Goal: Task Accomplishment & Management: Complete application form

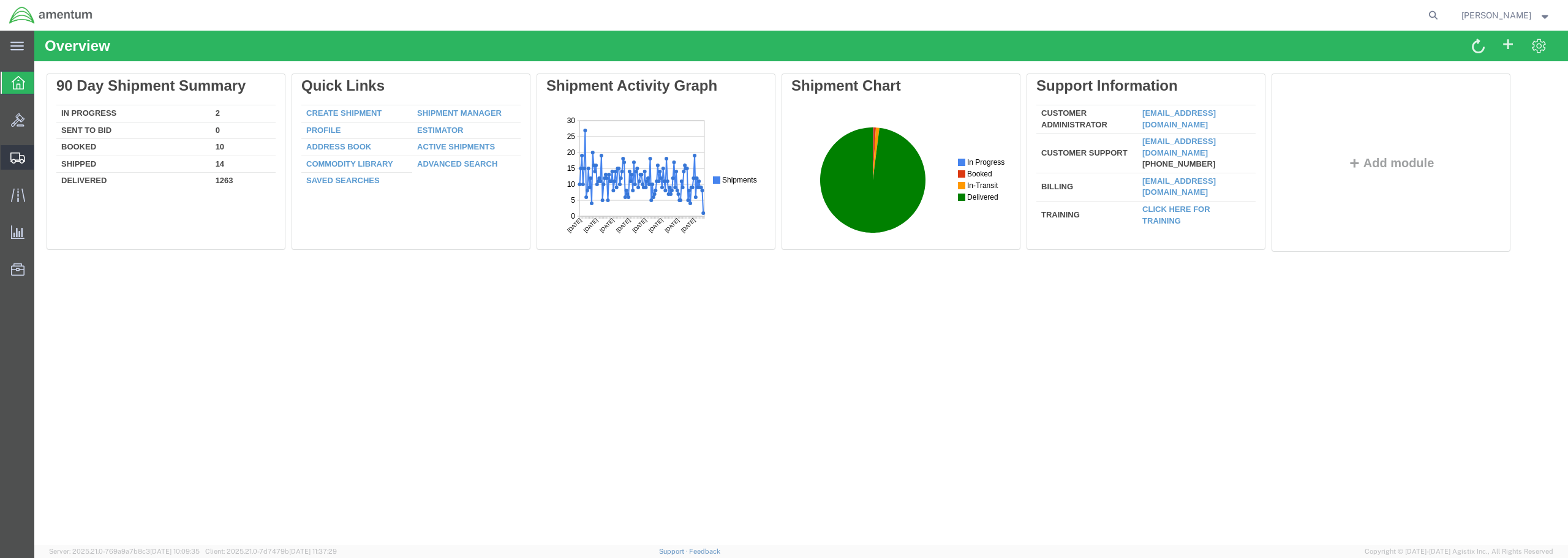
click at [0, 0] on span "Create from Template" at bounding box center [0, 0] width 0 height 0
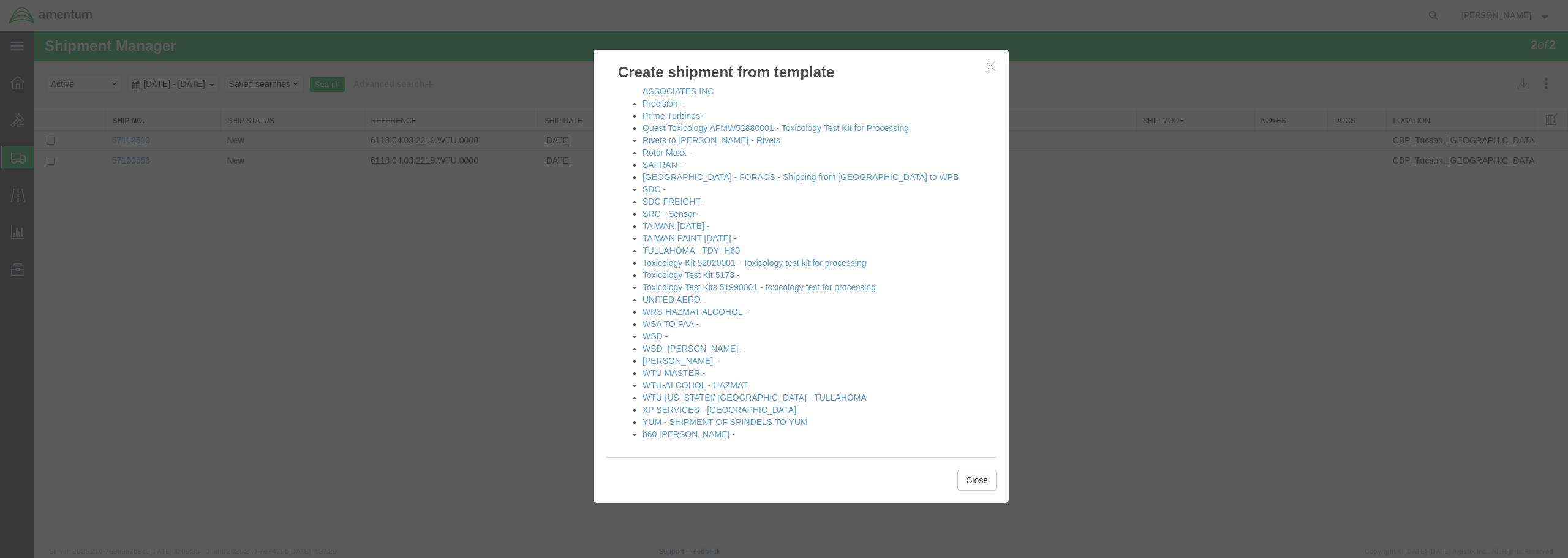
scroll to position [836, 0]
click at [663, 355] on link "[PERSON_NAME] -" at bounding box center [680, 355] width 76 height 10
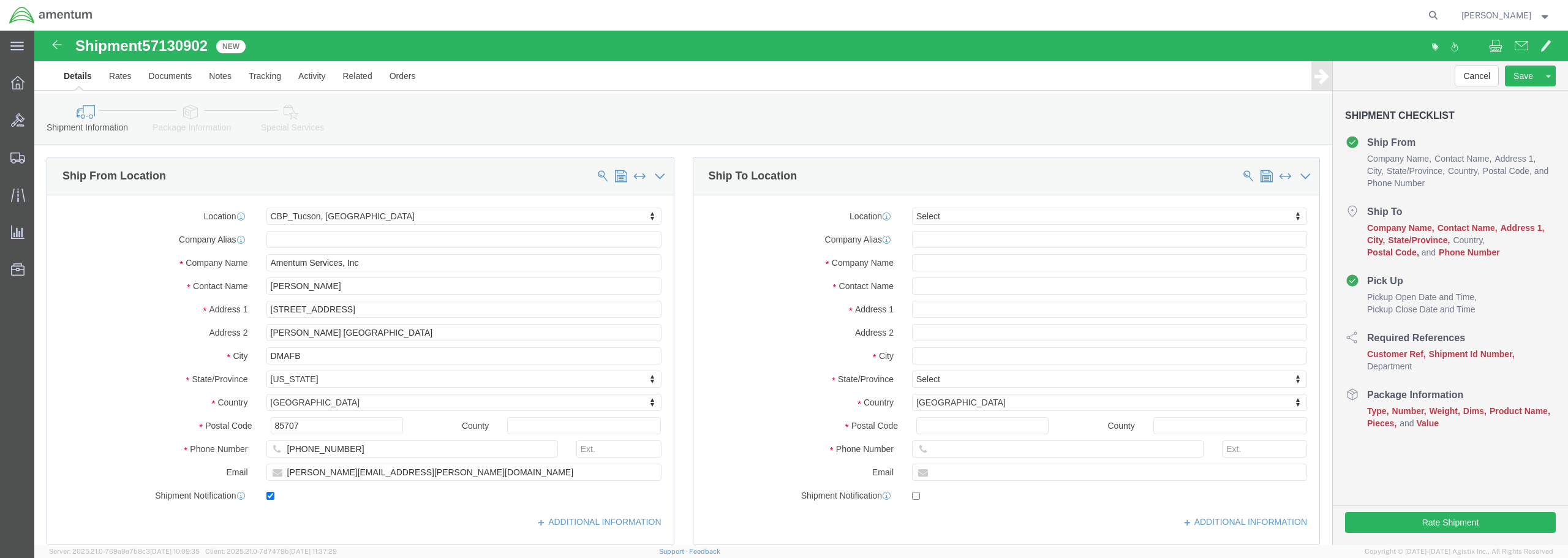
select select "49949"
select select
click input "text"
type input "1106th CA AVCRAD"
click input "text"
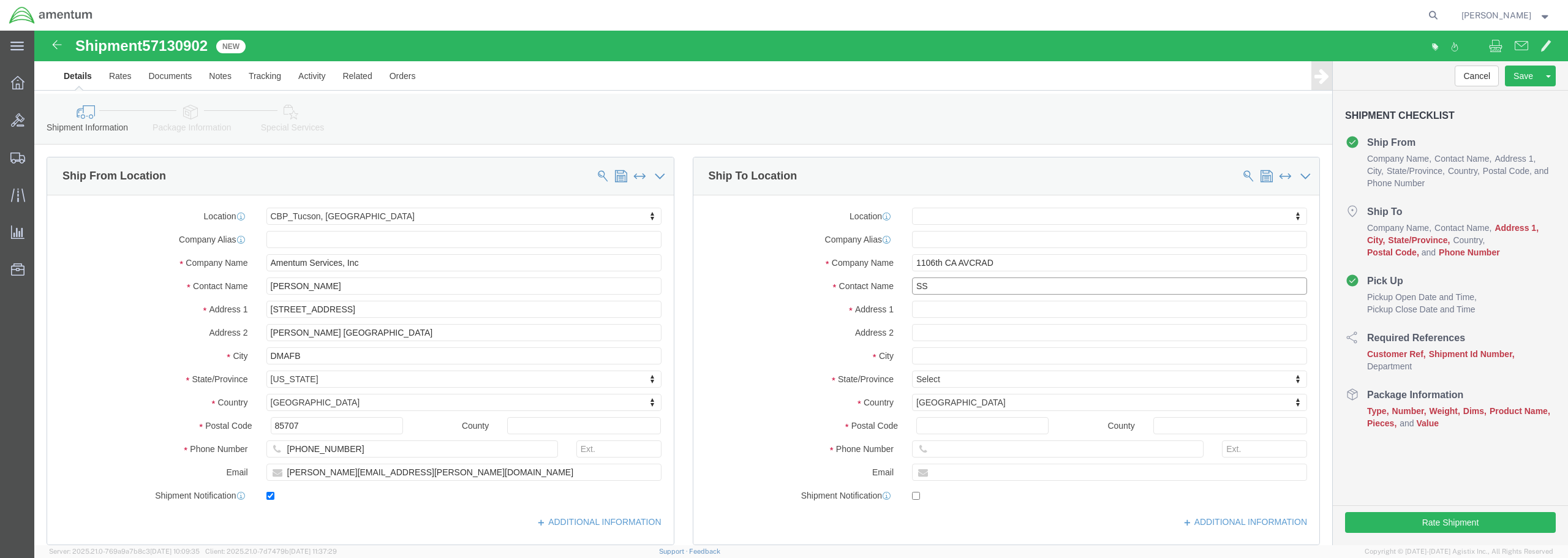
type input "S"
drag, startPoint x: 967, startPoint y: 232, endPoint x: 865, endPoint y: 237, distance: 102.1
click div "1106th CA AVCRAD"
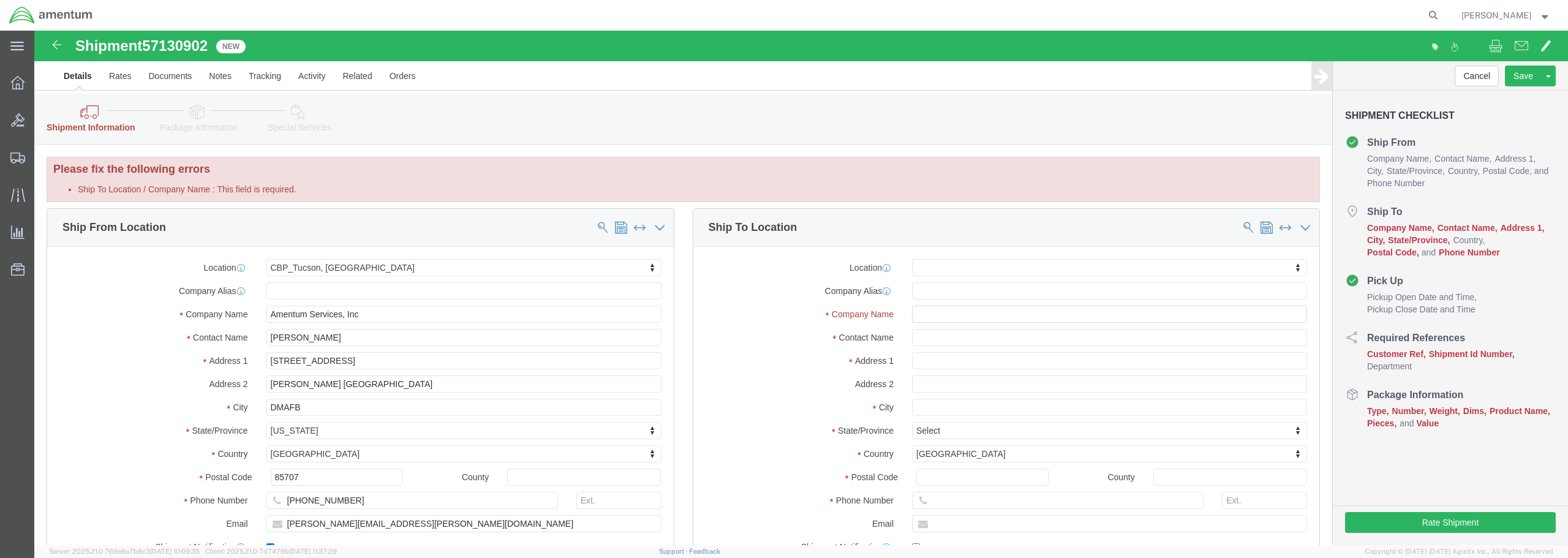
click span
select select
select select "49949"
type input "Amentum Services, Inc"
type input "[PERSON_NAME]"
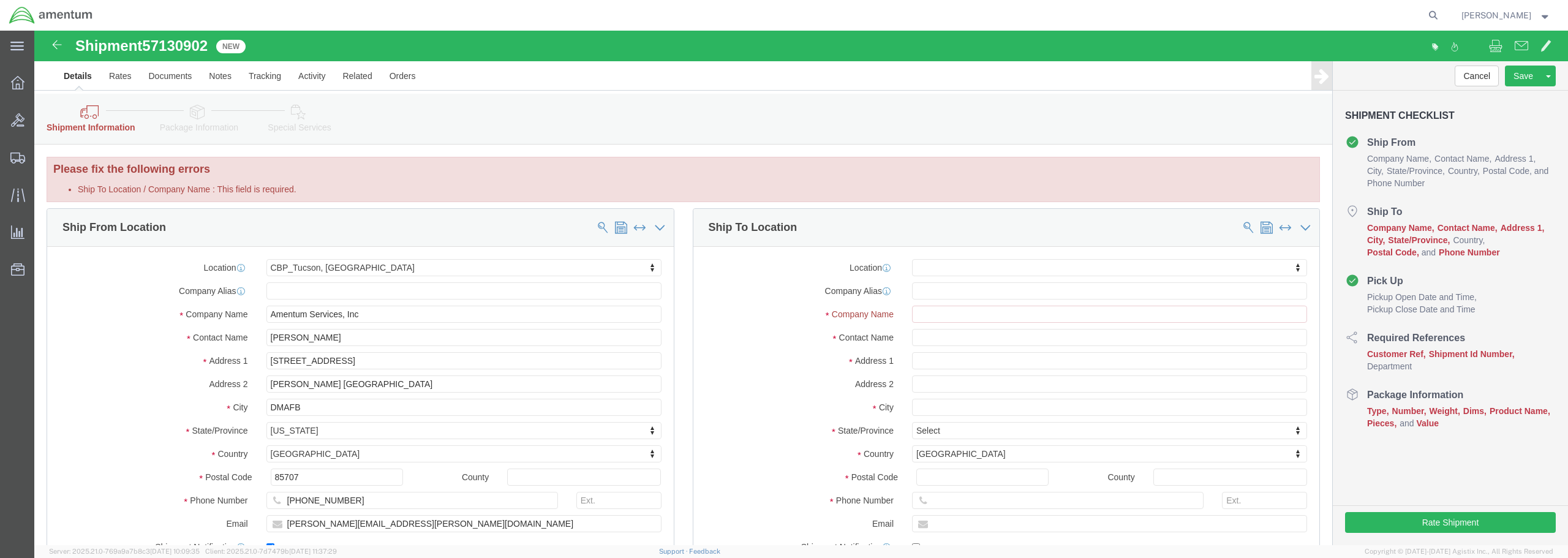
type input "[STREET_ADDRESS]"
type input "[PERSON_NAME] [GEOGRAPHIC_DATA]"
type input "DMAFB"
select select "AZ"
type input "85707"
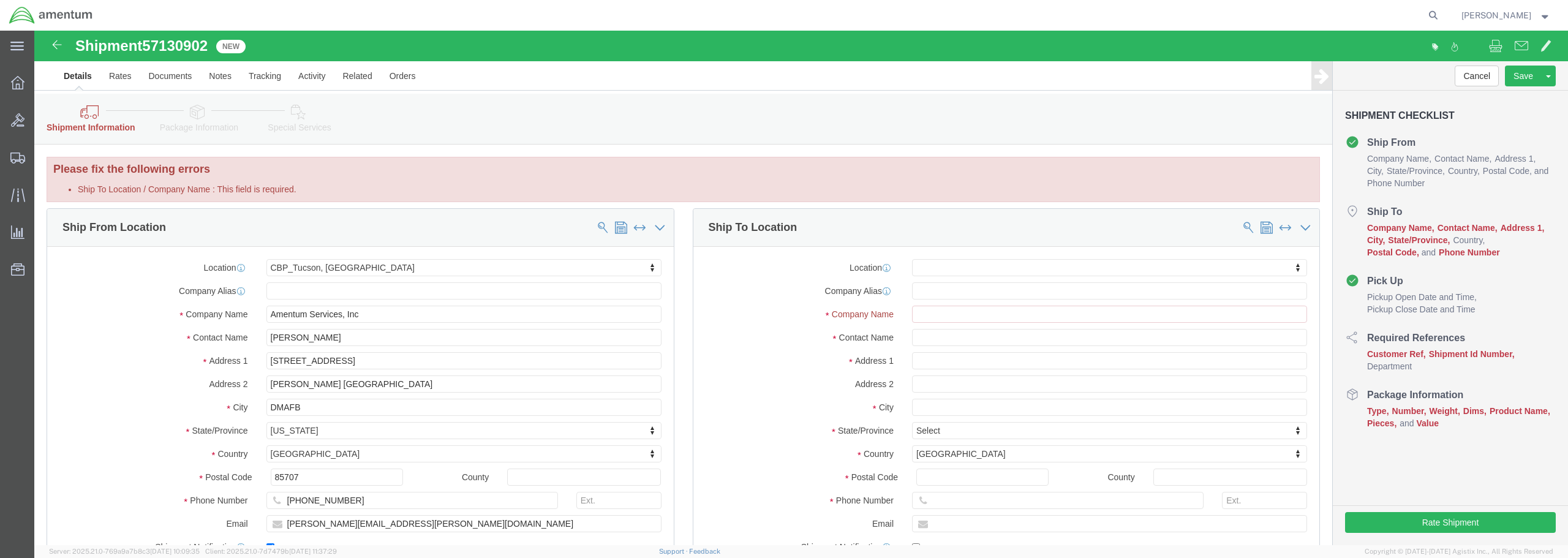
type input "[PHONE_NUMBER]"
type input "[PERSON_NAME][EMAIL_ADDRESS][PERSON_NAME][DOMAIN_NAME]"
checkbox input "false"
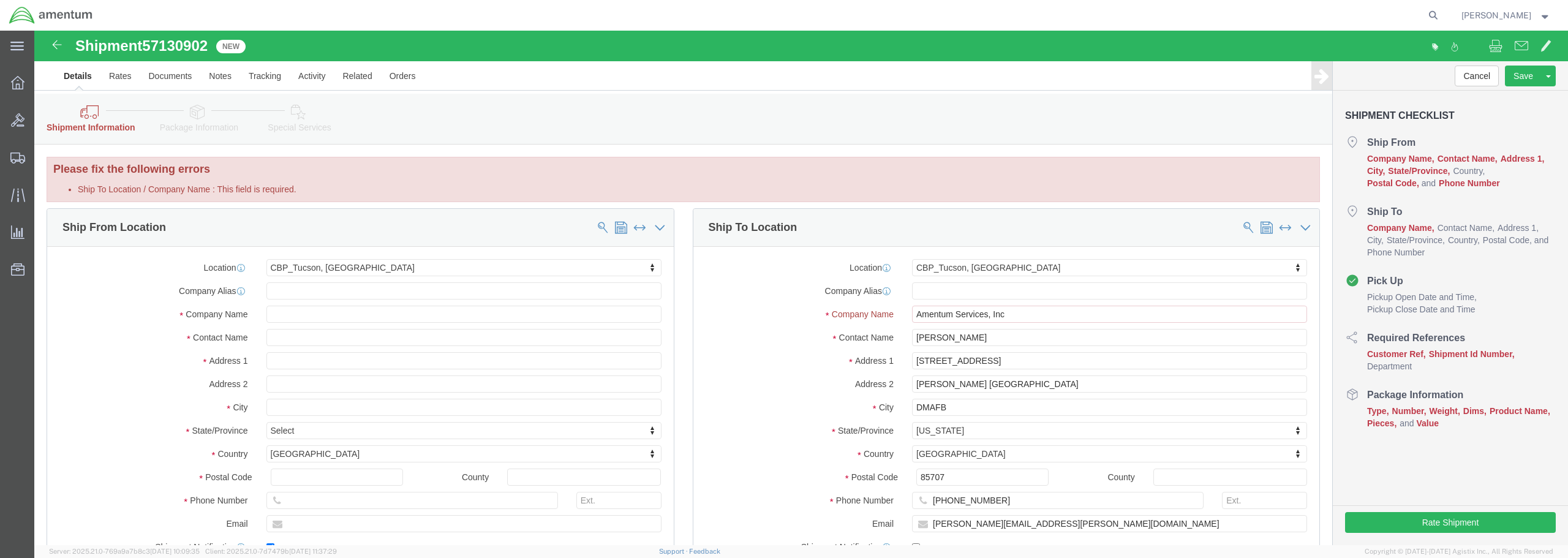
scroll to position [61, 0]
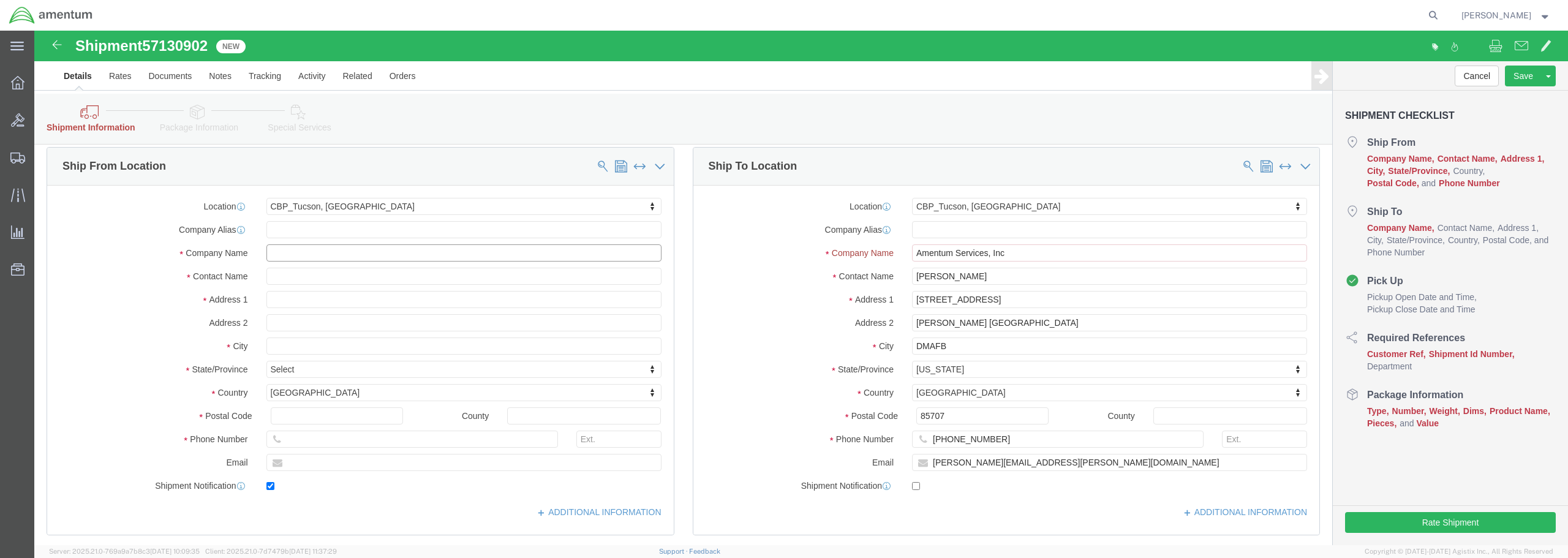
click input "text"
type input "1106th"
